Goal: Transaction & Acquisition: Register for event/course

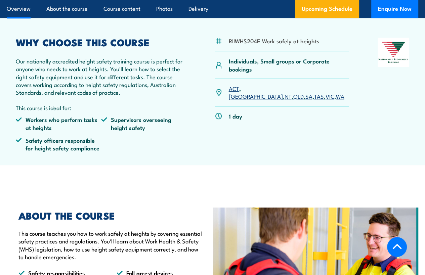
click at [305, 100] on link "SA" at bounding box center [308, 96] width 7 height 8
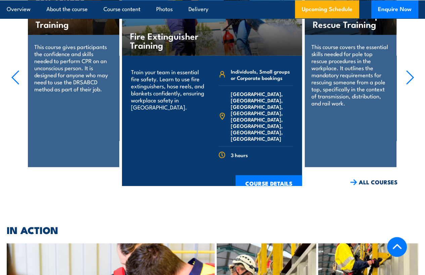
scroll to position [1391, 0]
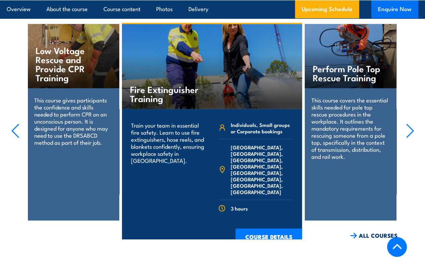
click at [396, 9] on button "Enquire Now" at bounding box center [394, 9] width 47 height 18
